Goal: Task Accomplishment & Management: Use online tool/utility

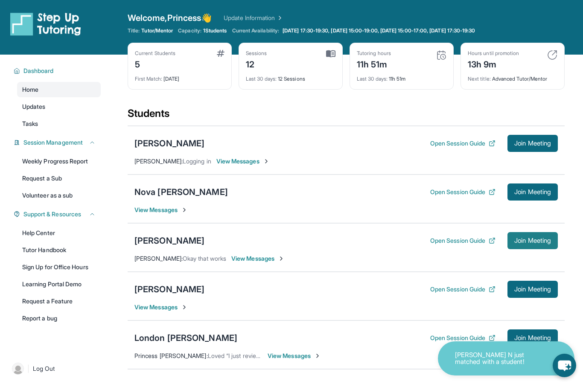
click at [533, 238] on span "Join Meeting" at bounding box center [532, 240] width 37 height 5
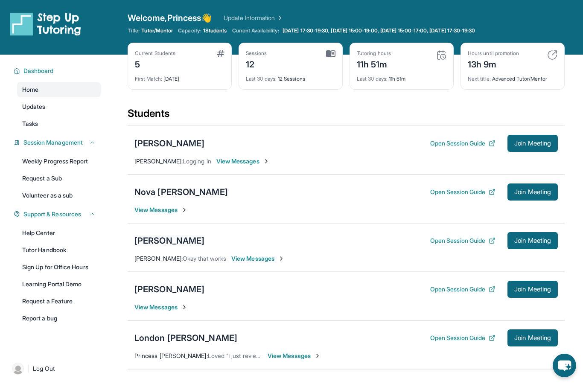
click at [149, 239] on div "[PERSON_NAME]" at bounding box center [169, 241] width 70 height 12
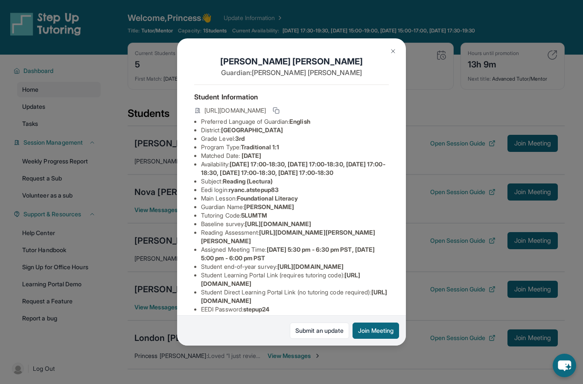
click at [392, 48] on img at bounding box center [392, 51] width 7 height 7
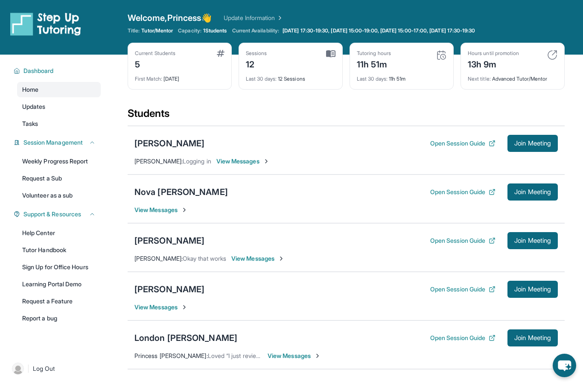
click at [156, 248] on div "Ryan Cardenas Open Session Guide Join Meeting" at bounding box center [345, 240] width 423 height 17
click at [159, 244] on div "[PERSON_NAME]" at bounding box center [169, 241] width 70 height 12
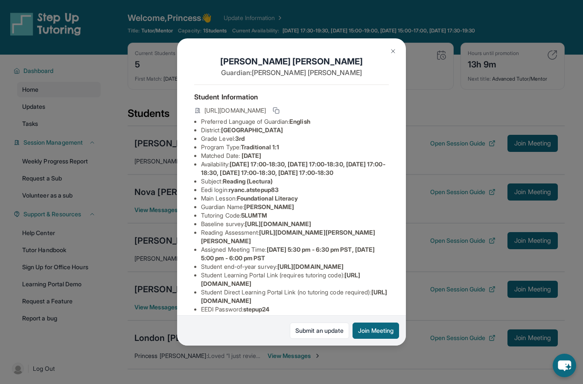
click at [393, 48] on img at bounding box center [392, 51] width 7 height 7
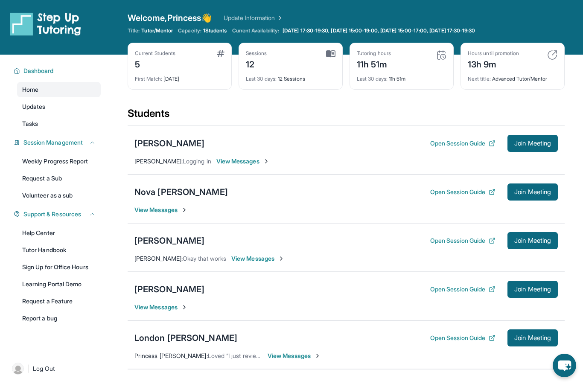
click at [159, 232] on div "Ryan Cardenas Open Session Guide Join Meeting" at bounding box center [345, 240] width 423 height 17
click at [160, 241] on div "[PERSON_NAME]" at bounding box center [169, 241] width 70 height 12
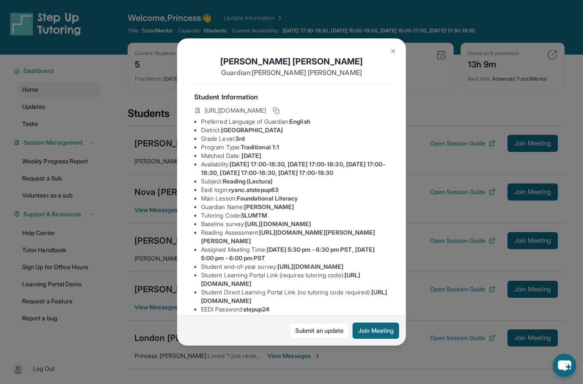
scroll to position [0, 3]
click at [391, 48] on img at bounding box center [392, 51] width 7 height 7
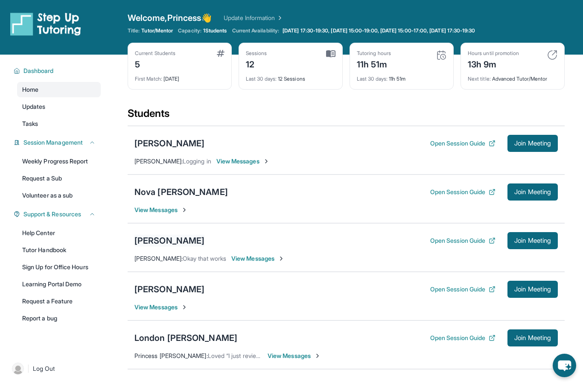
click at [155, 244] on div "[PERSON_NAME]" at bounding box center [169, 241] width 70 height 12
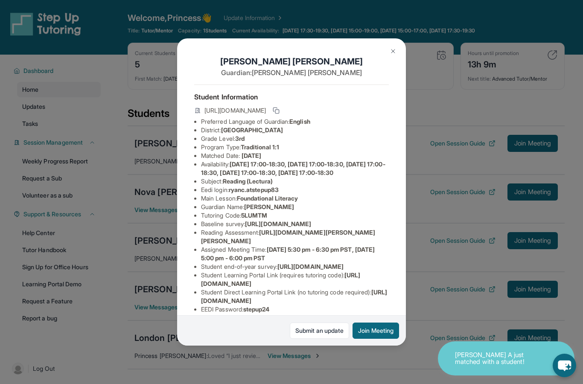
drag, startPoint x: 246, startPoint y: 209, endPoint x: 270, endPoint y: 210, distance: 23.9
click at [267, 212] on span "5LUMTM" at bounding box center [254, 215] width 26 height 7
copy li "5LUMTM"
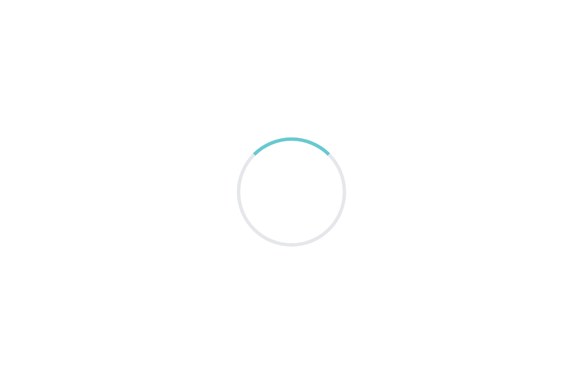
scroll to position [34, 0]
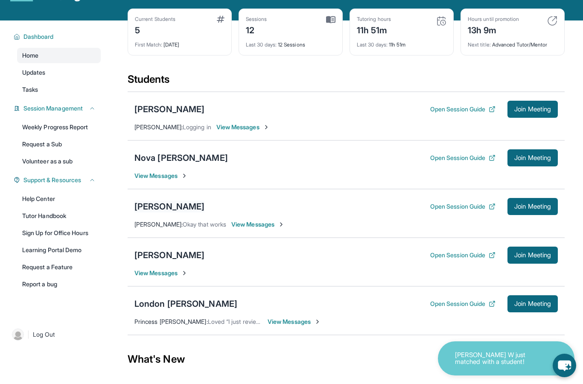
click at [166, 204] on div "[PERSON_NAME]" at bounding box center [169, 206] width 70 height 12
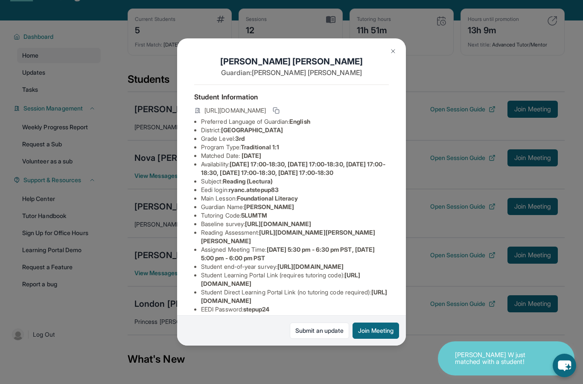
click at [391, 48] on img at bounding box center [392, 51] width 7 height 7
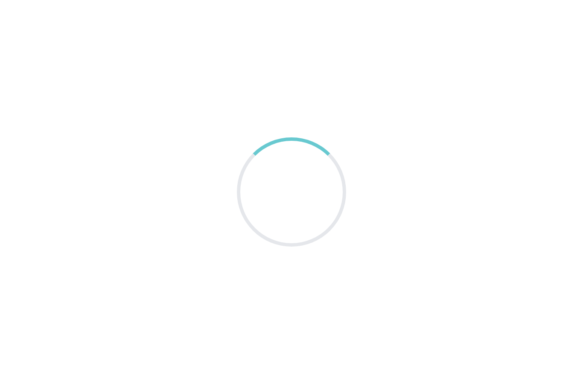
scroll to position [34, 0]
